Goal: Task Accomplishment & Management: Complete application form

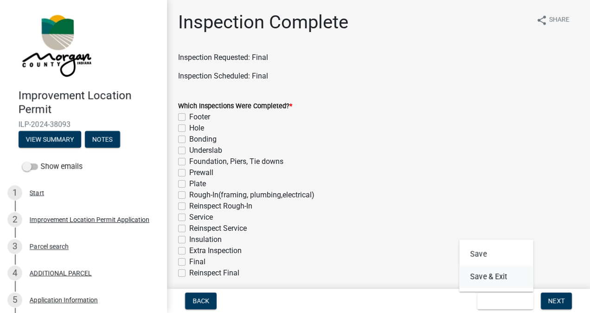
click at [488, 275] on button "Save & Exit" at bounding box center [496, 276] width 74 height 22
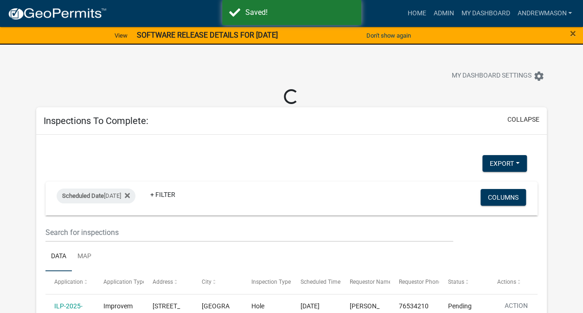
select select "3: 100"
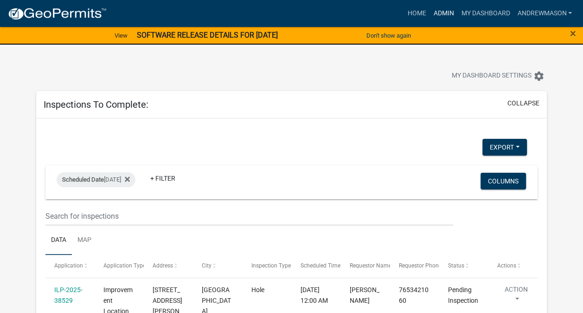
click at [445, 16] on link "Admin" at bounding box center [444, 14] width 28 height 18
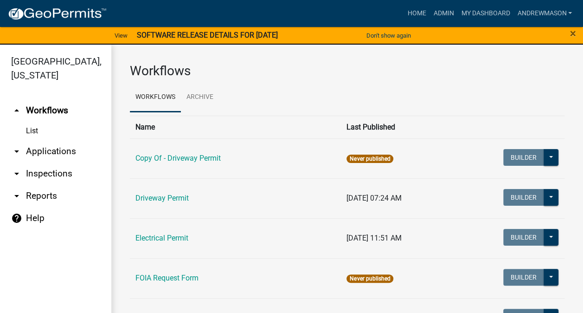
click at [52, 155] on link "arrow_drop_down Applications" at bounding box center [55, 151] width 111 height 22
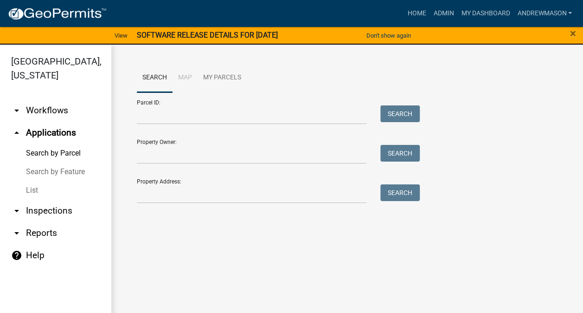
click at [38, 191] on link "List" at bounding box center [55, 190] width 111 height 19
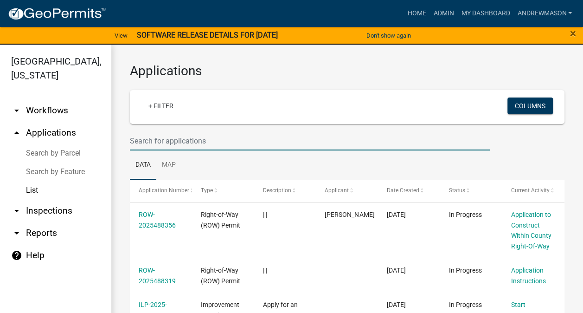
click at [194, 141] on input "text" at bounding box center [310, 140] width 360 height 19
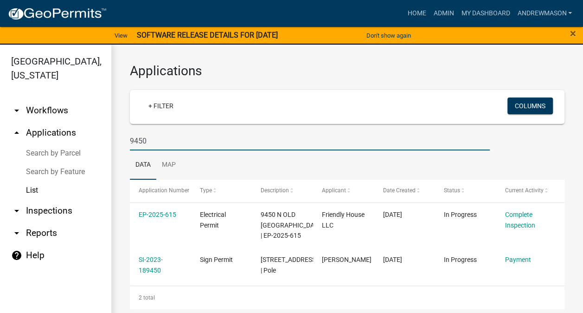
type input "9450"
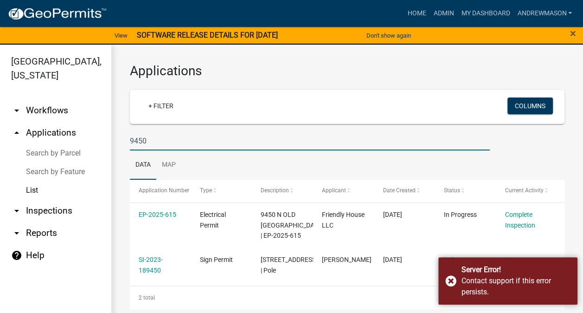
click at [450, 278] on datatable-body-cell "In Progress" at bounding box center [465, 265] width 61 height 34
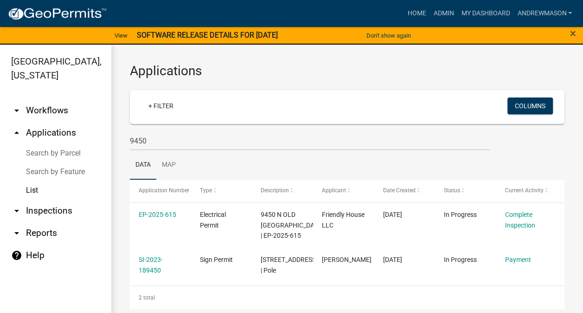
click at [163, 212] on link "EP-2025-615" at bounding box center [158, 214] width 38 height 7
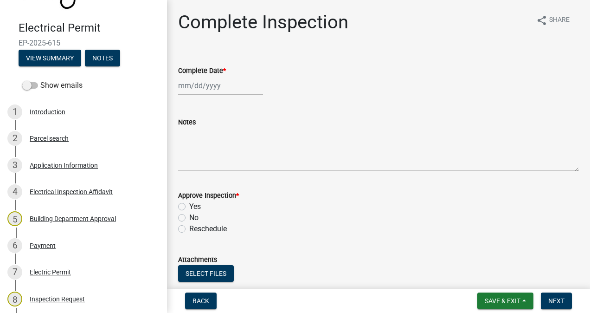
scroll to position [68, 0]
click at [59, 169] on div "3 Application Information" at bounding box center [79, 165] width 145 height 15
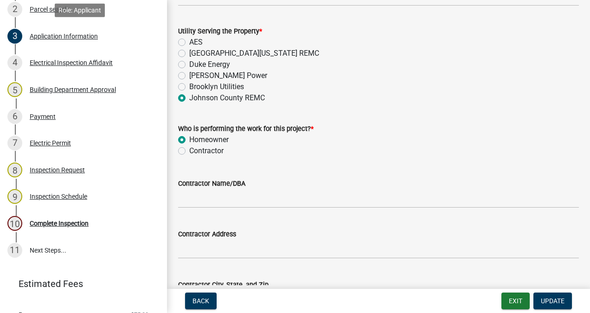
scroll to position [233, 0]
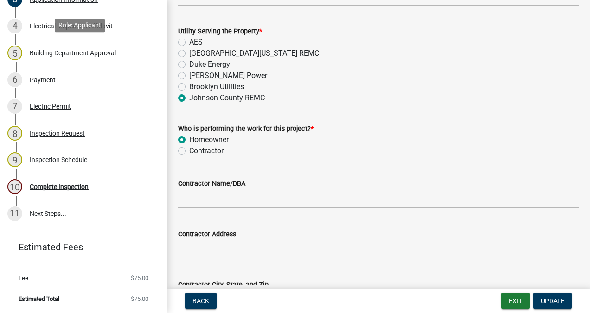
click at [59, 188] on div "Complete Inspection" at bounding box center [59, 186] width 59 height 6
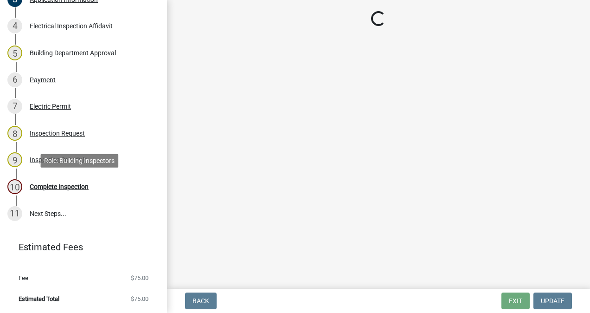
scroll to position [0, 0]
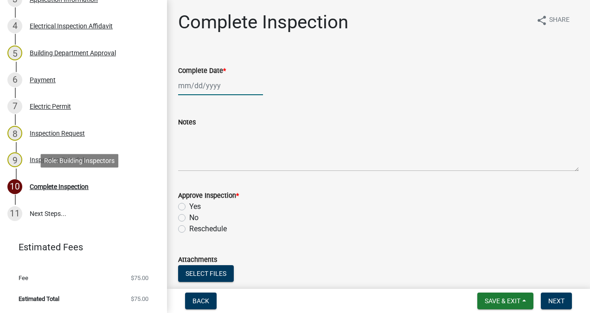
click at [203, 88] on div at bounding box center [220, 85] width 85 height 19
select select "10"
select select "2025"
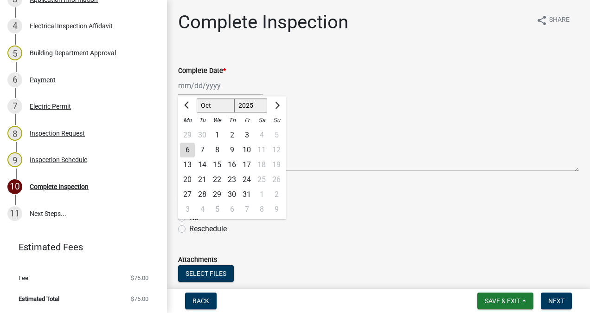
click at [187, 149] on div "6" at bounding box center [187, 149] width 15 height 15
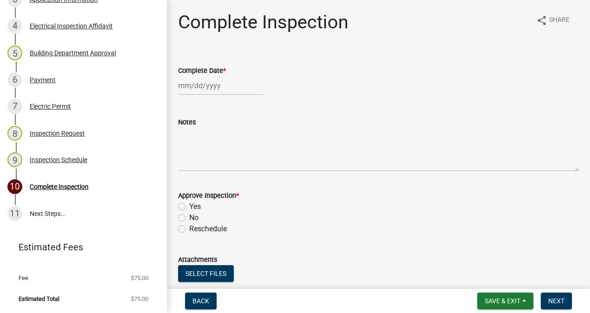
type input "[DATE]"
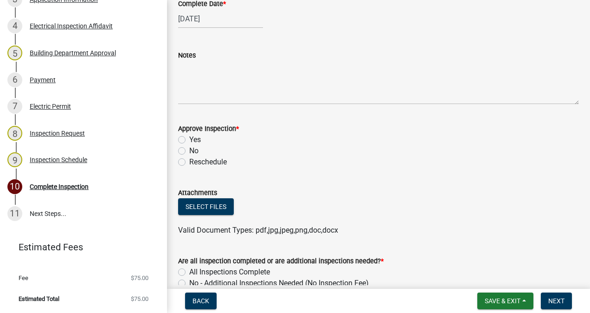
scroll to position [84, 0]
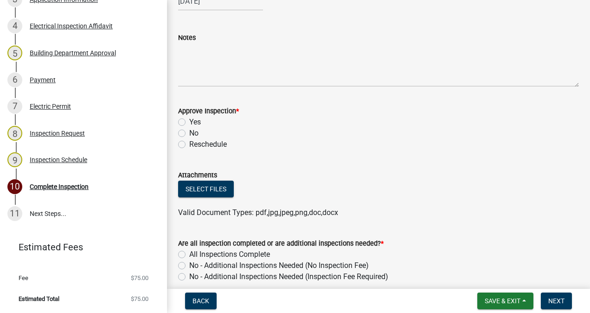
click at [189, 124] on label "Yes" at bounding box center [195, 121] width 12 height 11
click at [189, 122] on input "Yes" at bounding box center [192, 119] width 6 height 6
radio input "true"
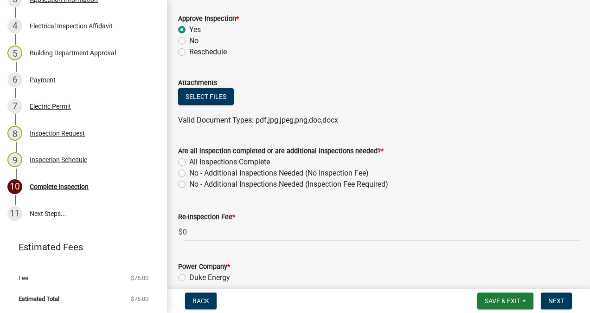
scroll to position [199, 0]
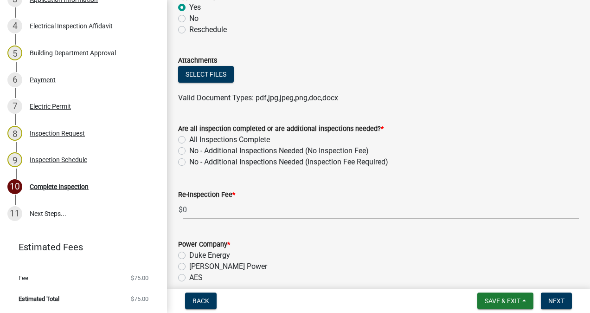
click at [189, 140] on label "All Inspections Complete" at bounding box center [229, 139] width 81 height 11
click at [189, 140] on input "All Inspections Complete" at bounding box center [192, 137] width 6 height 6
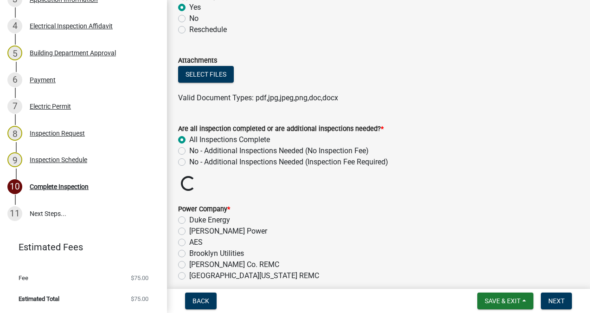
radio input "true"
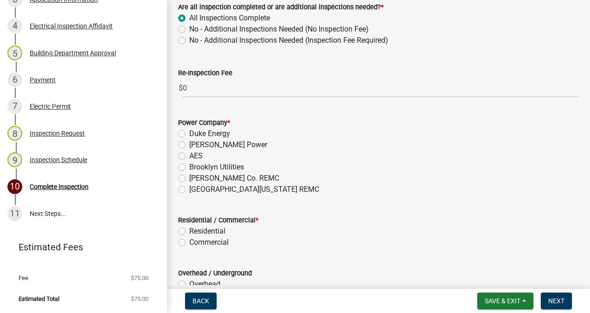
scroll to position [321, 0]
click at [189, 178] on label "[PERSON_NAME] Co. REMC" at bounding box center [234, 177] width 90 height 11
click at [189, 178] on input "[PERSON_NAME] Co. REMC" at bounding box center [192, 175] width 6 height 6
radio input "true"
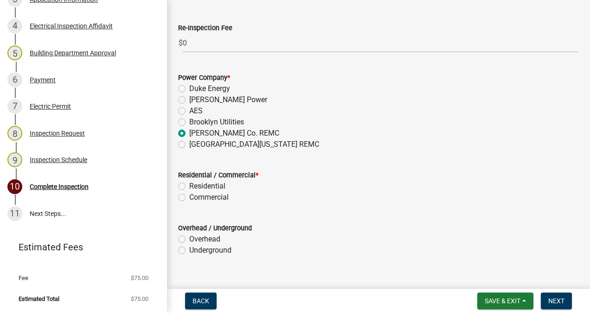
scroll to position [381, 0]
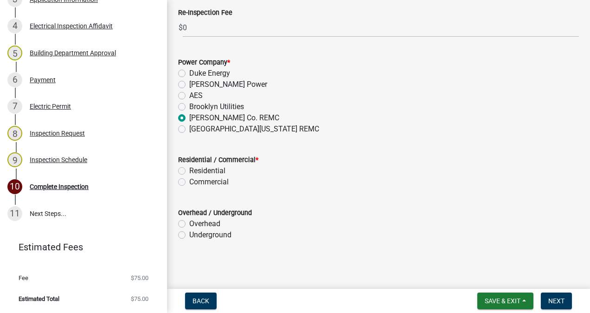
click at [189, 171] on label "Residential" at bounding box center [207, 170] width 36 height 11
click at [189, 171] on input "Residential" at bounding box center [192, 168] width 6 height 6
radio input "true"
click at [189, 223] on label "Overhead" at bounding box center [204, 223] width 31 height 11
click at [189, 223] on input "Overhead" at bounding box center [192, 221] width 6 height 6
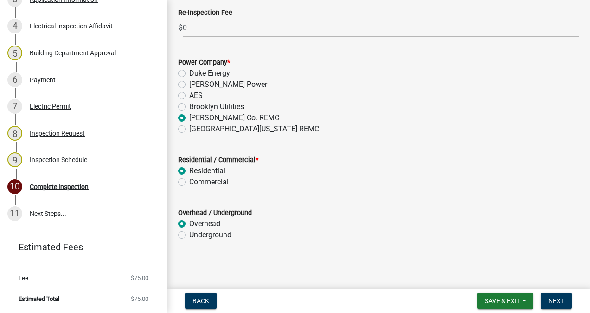
radio input "true"
click at [554, 298] on span "Next" at bounding box center [556, 300] width 16 height 7
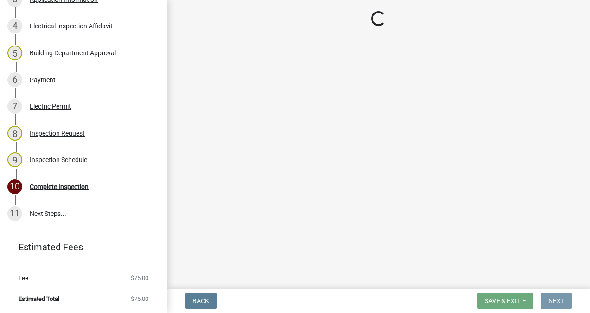
scroll to position [0, 0]
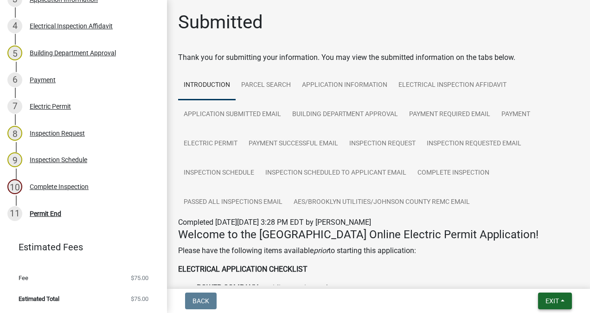
click at [547, 300] on span "Exit" at bounding box center [552, 300] width 13 height 7
click at [531, 277] on button "Save & Exit" at bounding box center [535, 276] width 74 height 22
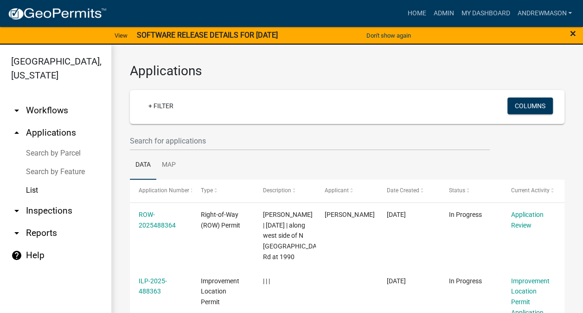
click at [574, 37] on span "×" at bounding box center [573, 33] width 6 height 13
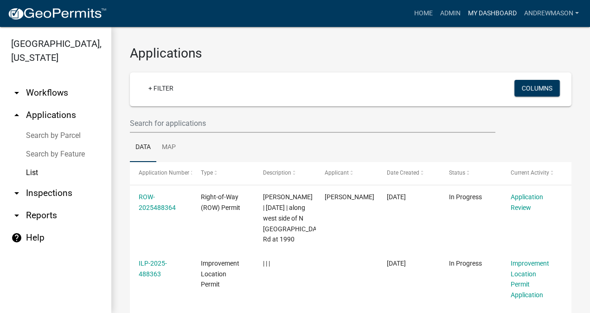
click at [492, 15] on link "My Dashboard" at bounding box center [492, 14] width 56 height 18
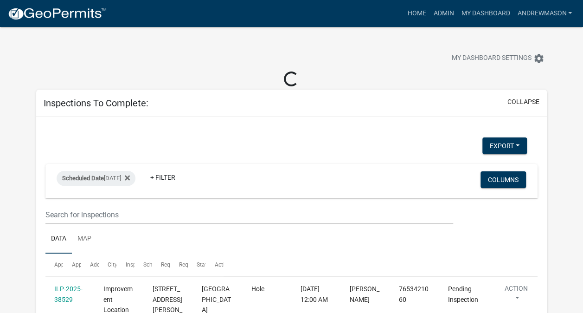
select select "3: 100"
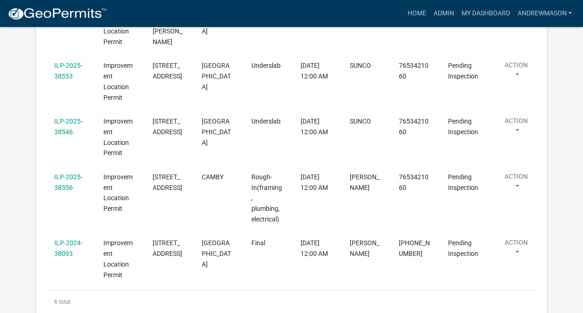
scroll to position [324, 0]
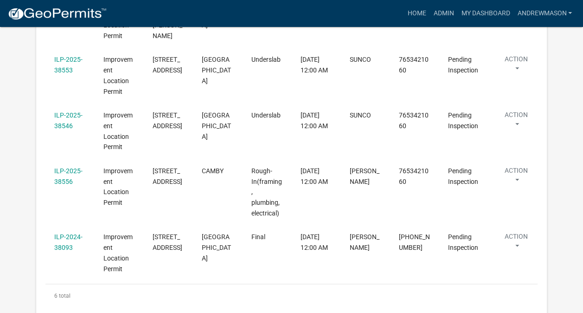
click at [73, 233] on link "ILP-2024-38093" at bounding box center [68, 242] width 28 height 18
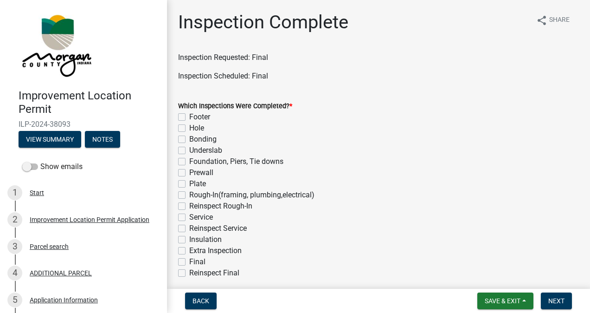
click at [189, 263] on label "Final" at bounding box center [197, 261] width 16 height 11
click at [189, 262] on input "Final" at bounding box center [192, 259] width 6 height 6
checkbox input "true"
checkbox input "false"
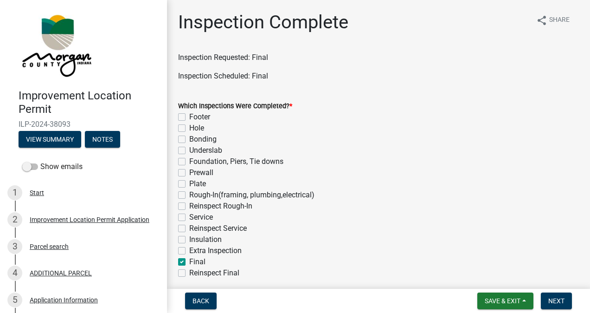
checkbox input "false"
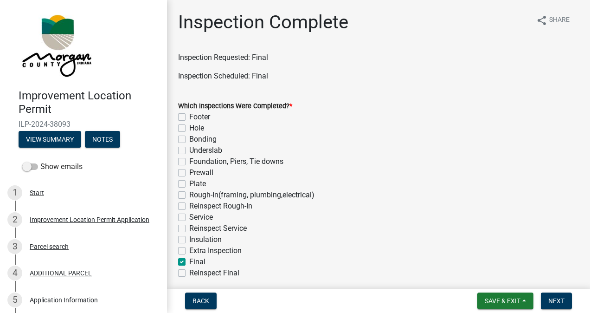
checkbox input "false"
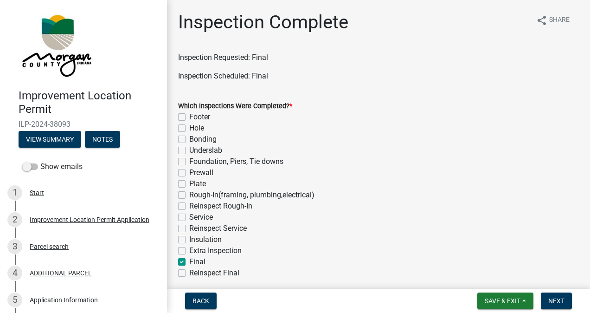
checkbox input "false"
checkbox input "true"
checkbox input "false"
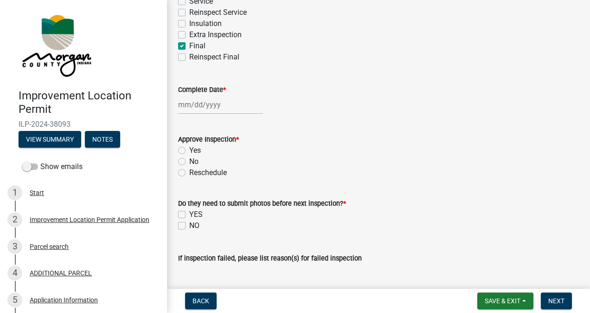
scroll to position [217, 0]
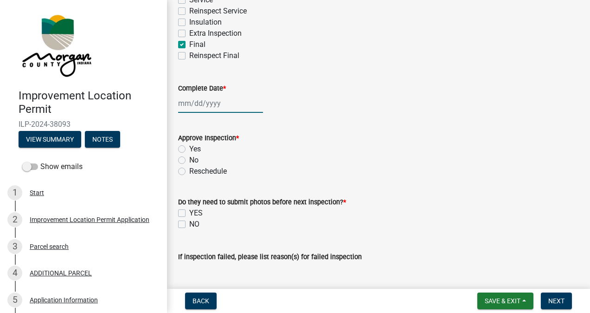
click at [197, 103] on div at bounding box center [220, 103] width 85 height 19
select select "10"
select select "2025"
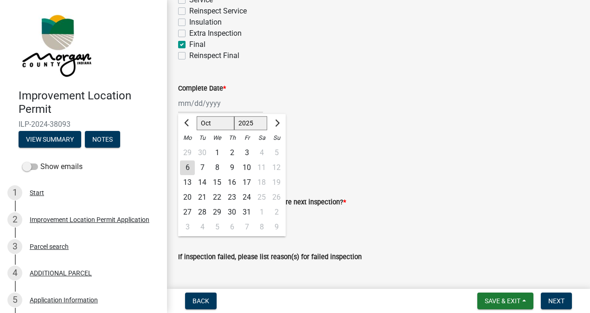
click at [189, 168] on div "6" at bounding box center [187, 167] width 15 height 15
type input "[DATE]"
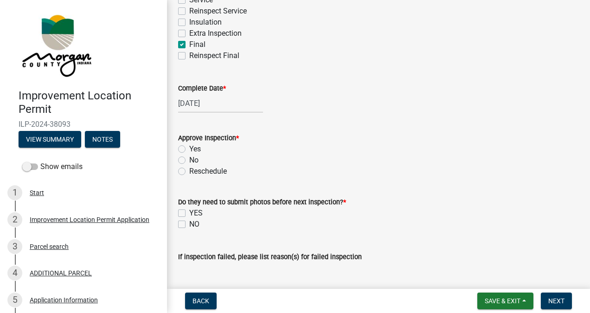
click at [189, 148] on label "Yes" at bounding box center [195, 148] width 12 height 11
click at [189, 148] on input "Yes" at bounding box center [192, 146] width 6 height 6
radio input "true"
click at [189, 227] on label "NO" at bounding box center [194, 224] width 10 height 11
click at [189, 225] on input "NO" at bounding box center [192, 222] width 6 height 6
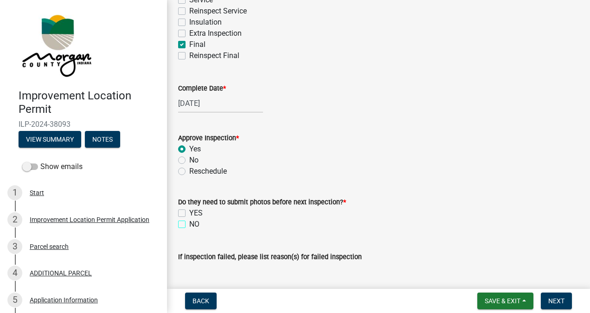
checkbox input "true"
checkbox input "false"
checkbox input "true"
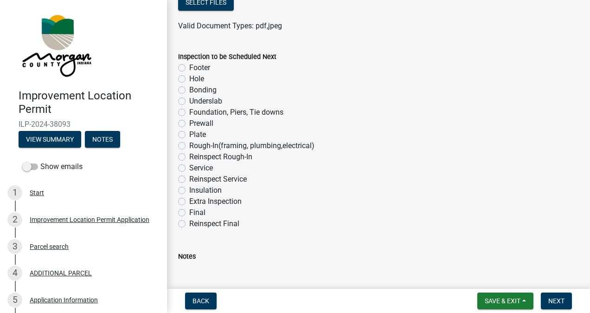
scroll to position [623, 0]
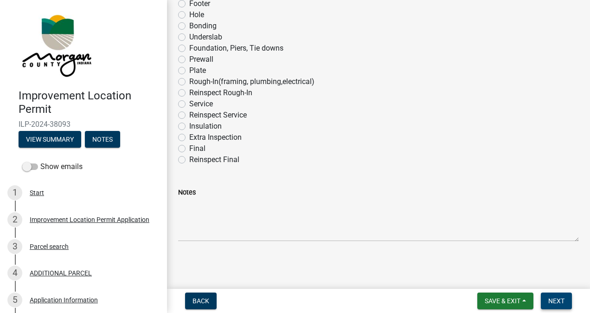
click at [553, 301] on span "Next" at bounding box center [556, 300] width 16 height 7
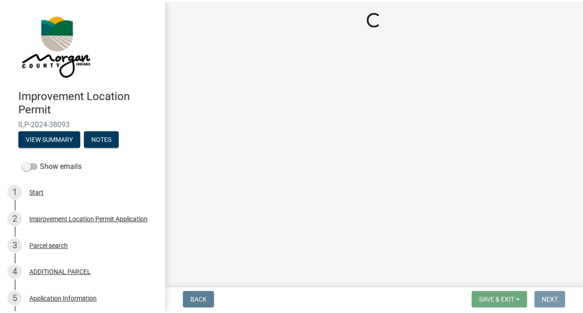
scroll to position [0, 0]
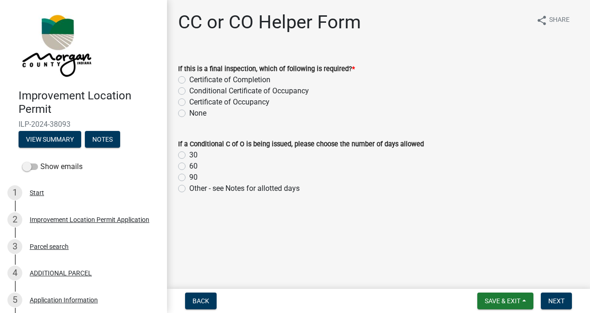
click at [189, 82] on label "Certificate of Completion" at bounding box center [229, 79] width 81 height 11
click at [189, 80] on input "Certificate of Completion" at bounding box center [192, 77] width 6 height 6
radio input "true"
click at [549, 300] on span "Next" at bounding box center [556, 300] width 16 height 7
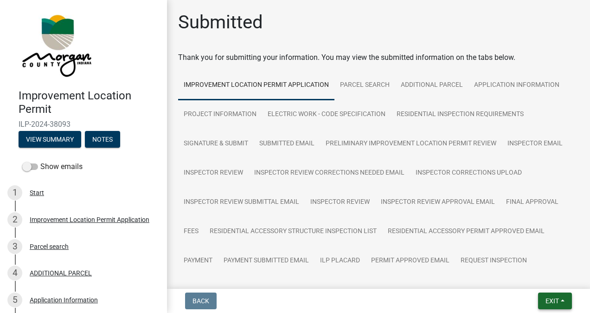
click at [548, 301] on span "Exit" at bounding box center [552, 300] width 13 height 7
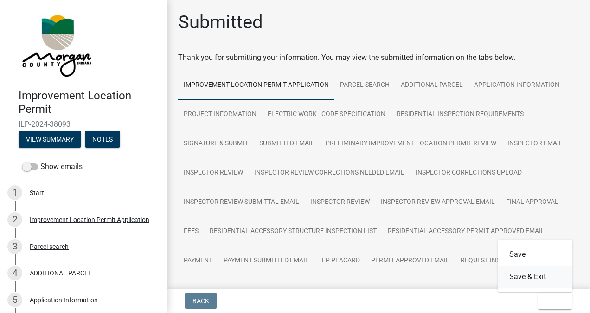
click at [533, 277] on button "Save & Exit" at bounding box center [535, 276] width 74 height 22
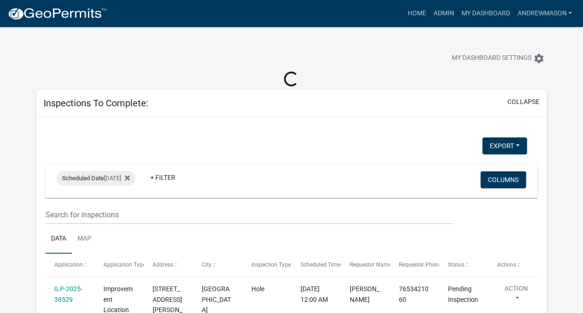
select select "3: 100"
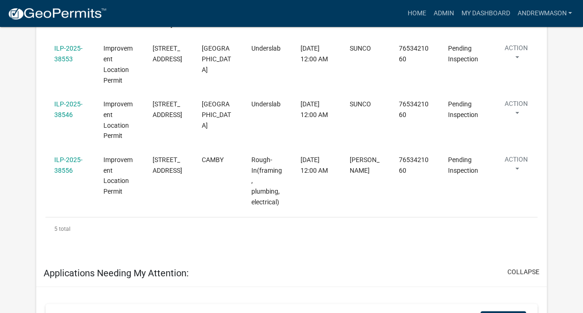
scroll to position [337, 0]
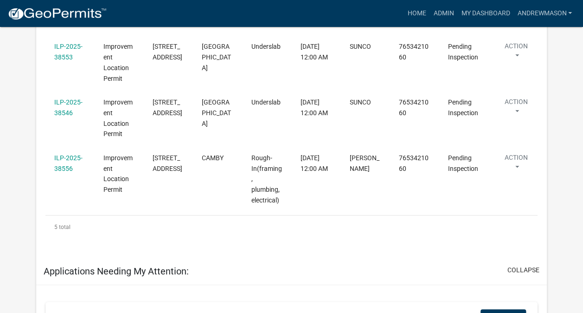
click at [71, 165] on link "ILP-2025-38556" at bounding box center [68, 163] width 28 height 18
